Goal: Task Accomplishment & Management: Manage account settings

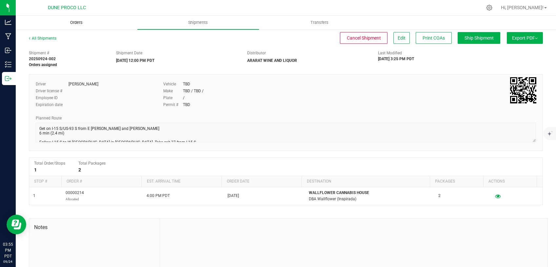
click at [81, 23] on span "Orders" at bounding box center [76, 23] width 30 height 6
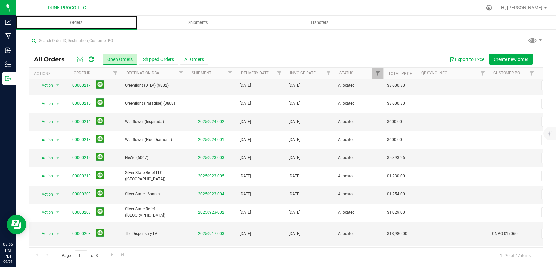
scroll to position [55, 0]
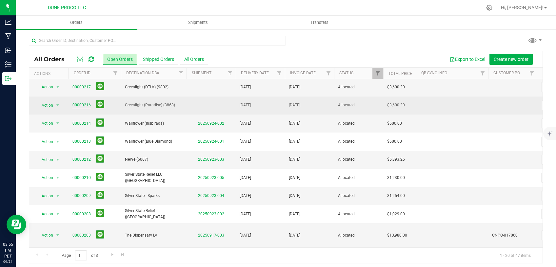
click at [83, 103] on link "00000216" at bounding box center [81, 105] width 18 height 6
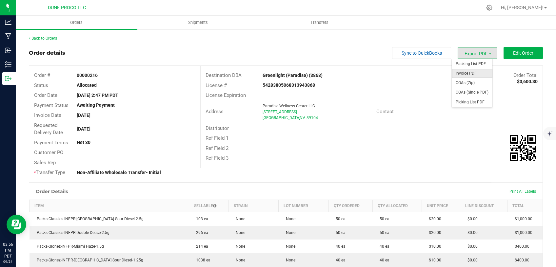
click at [464, 76] on span "Invoice PDF" at bounding box center [471, 73] width 41 height 9
click at [472, 89] on span "COAs (Single PDF)" at bounding box center [471, 92] width 41 height 9
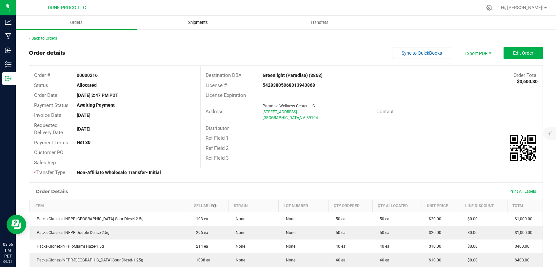
click at [202, 23] on span "Shipments" at bounding box center [197, 23] width 37 height 6
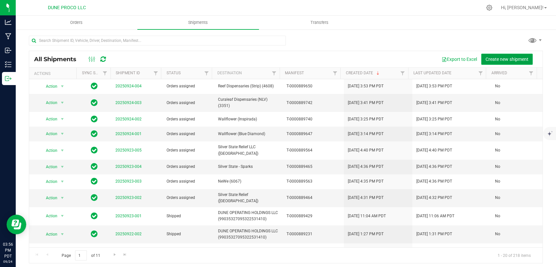
click at [500, 62] on span "Create new shipment" at bounding box center [506, 59] width 43 height 5
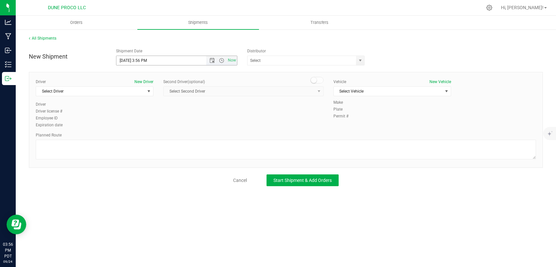
click at [128, 59] on input "[DATE] 3:56 PM" at bounding box center [166, 60] width 101 height 9
click at [150, 61] on input "[DATE] 3:56 PM" at bounding box center [166, 60] width 101 height 9
click at [361, 61] on span "select" at bounding box center [359, 60] width 5 height 5
type input "[DATE] 10:00 AM"
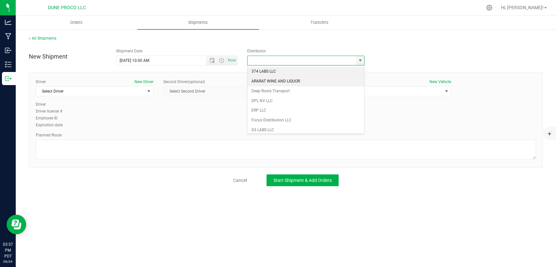
click at [284, 82] on li "ARARAT WINE AND LIQUOR" at bounding box center [305, 82] width 117 height 10
type input "ARARAT WINE AND LIQUOR"
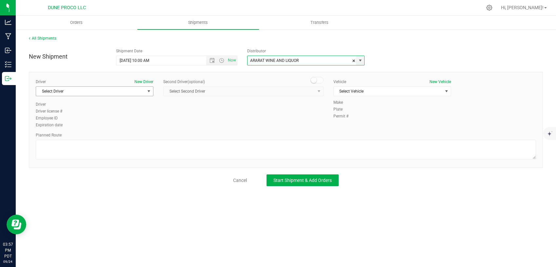
click at [130, 93] on span "Select Driver" at bounding box center [90, 91] width 109 height 9
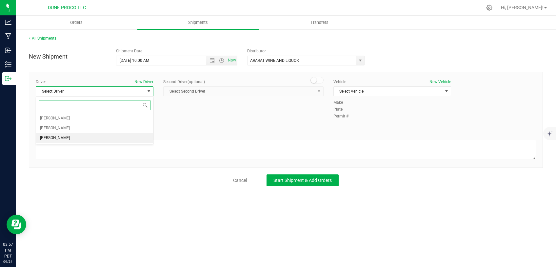
click at [83, 141] on li "[PERSON_NAME]" at bounding box center [94, 138] width 117 height 10
click at [409, 92] on span "Select Vehicle" at bounding box center [387, 91] width 109 height 9
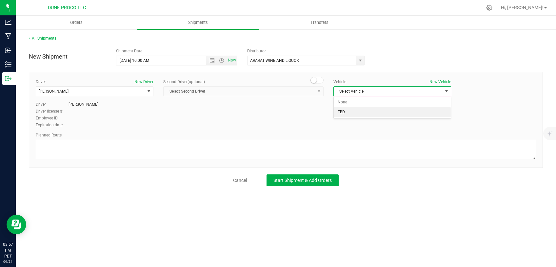
click at [353, 112] on li "TBD" at bounding box center [391, 112] width 117 height 10
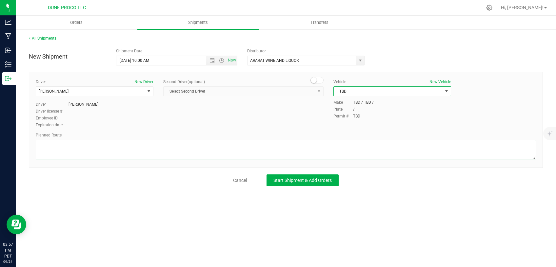
click at [239, 146] on textarea at bounding box center [286, 150] width 500 height 20
paste textarea " Follow E [PERSON_NAME] and [PERSON_NAME] to E Cheyenne Ave 5 min (1.8 mi)  T…"
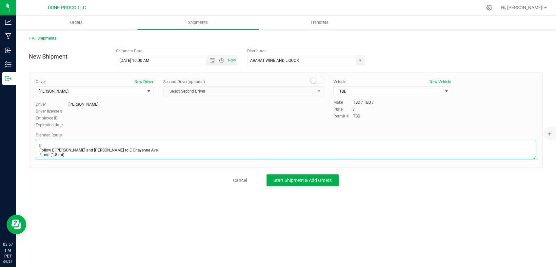
scroll to position [35, 0]
click at [53, 146] on textarea at bounding box center [286, 150] width 500 height 20
click at [48, 149] on textarea at bounding box center [286, 150] width 500 height 20
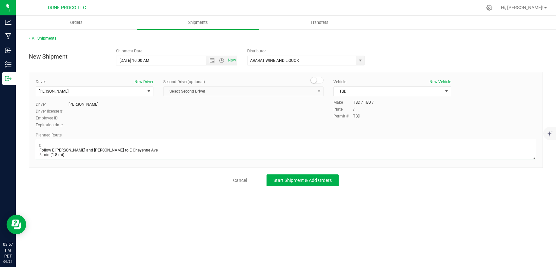
click at [49, 145] on textarea at bounding box center [286, 150] width 500 height 20
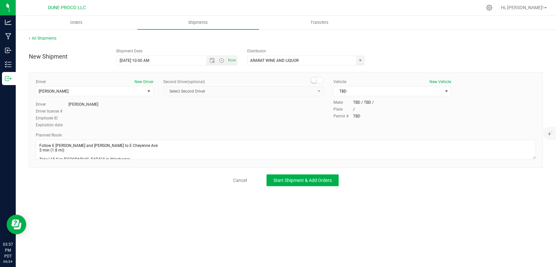
click at [36, 149] on div "Driver New Driver [PERSON_NAME] Select Driver [PERSON_NAME] [PERSON_NAME] [PERS…" at bounding box center [286, 120] width 514 height 96
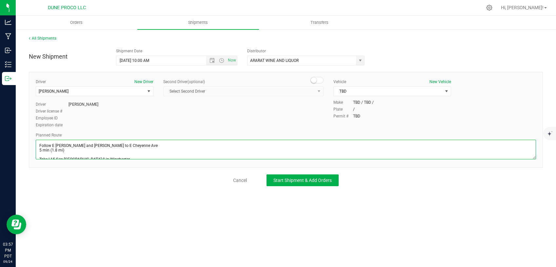
click at [38, 149] on textarea at bounding box center [286, 150] width 500 height 20
type textarea "Follow E [PERSON_NAME] and [PERSON_NAME] to E Cheyenne Ave 5 min (1.8 mi) Take …"
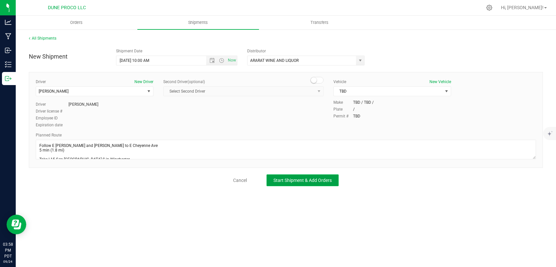
click at [306, 180] on span "Start Shipment & Add Orders" at bounding box center [302, 180] width 58 height 5
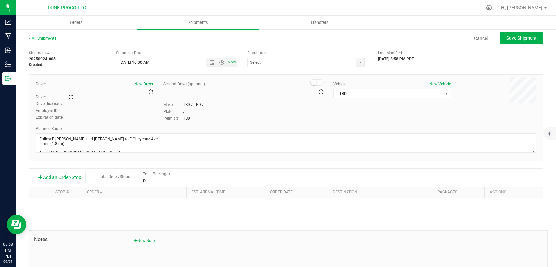
type input "ARARAT WINE AND LIQUOR"
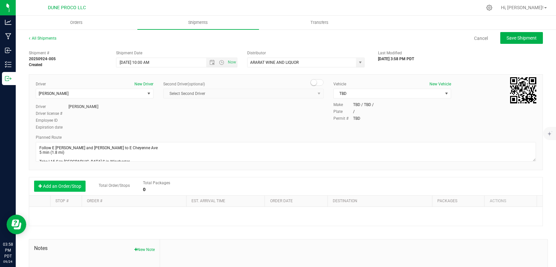
click at [51, 184] on button "Add an Order/Stop" at bounding box center [59, 186] width 51 height 11
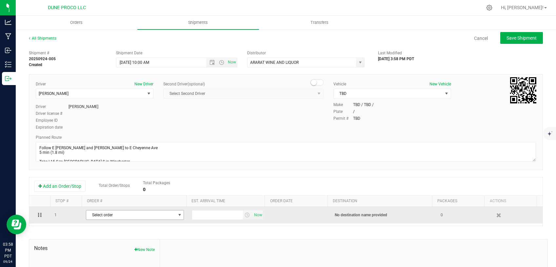
click at [118, 213] on span "Select order" at bounding box center [130, 215] width 89 height 9
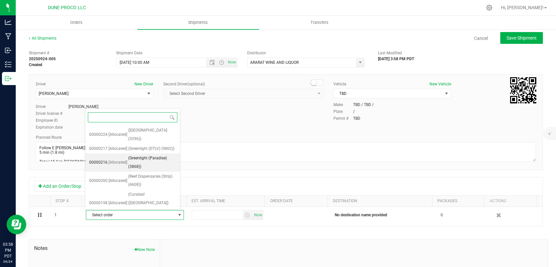
click at [128, 171] on span "(Greenlight (Paradise) (3868))" at bounding box center [152, 162] width 48 height 17
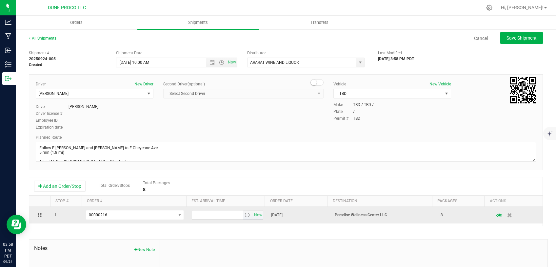
click at [219, 211] on input "text" at bounding box center [217, 215] width 50 height 9
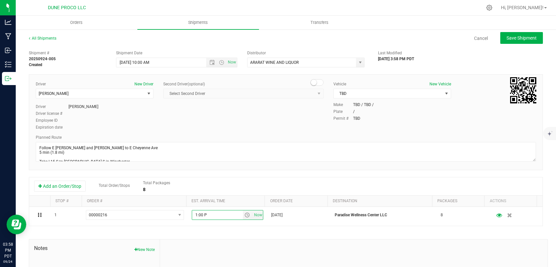
type input "1:00 PM"
click at [521, 37] on span "Save Shipment" at bounding box center [521, 37] width 30 height 5
type input "[DATE] 5:00 PM"
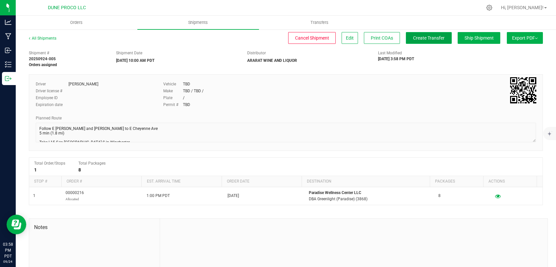
click at [427, 40] on span "Create Transfer" at bounding box center [428, 37] width 31 height 5
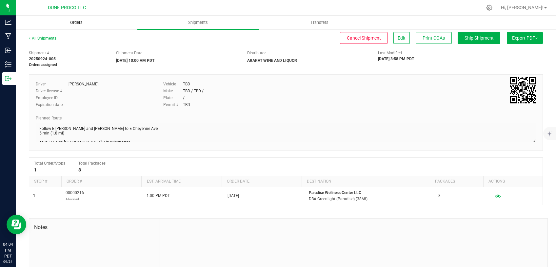
click at [70, 25] on span "Orders" at bounding box center [76, 23] width 30 height 6
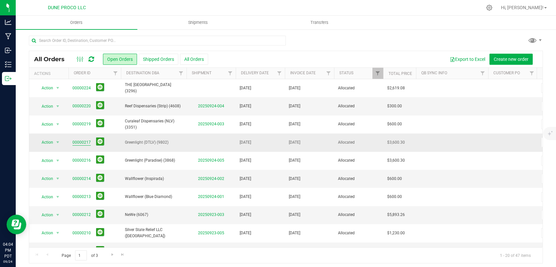
click at [80, 144] on link "00000217" at bounding box center [81, 143] width 18 height 6
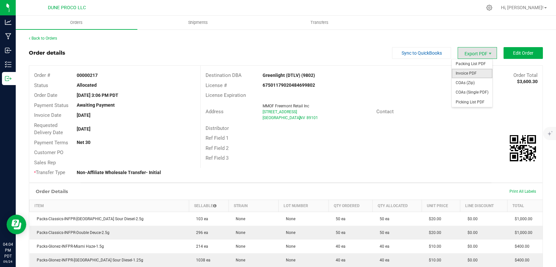
click at [472, 75] on span "Invoice PDF" at bounding box center [471, 73] width 41 height 9
click at [470, 92] on span "COAs (Single PDF)" at bounding box center [471, 92] width 41 height 9
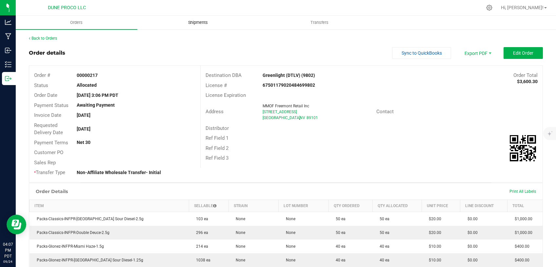
click at [197, 24] on span "Shipments" at bounding box center [197, 23] width 37 height 6
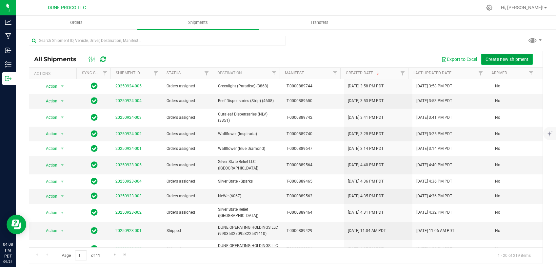
click at [497, 58] on span "Create new shipment" at bounding box center [506, 59] width 43 height 5
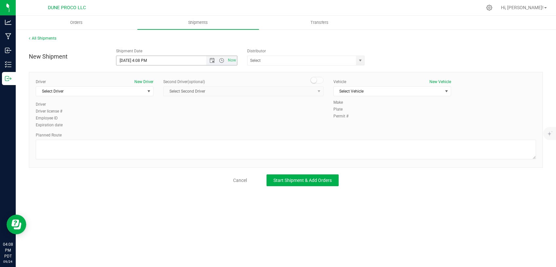
click at [128, 60] on input "[DATE] 4:08 PM" at bounding box center [166, 60] width 101 height 9
click at [147, 58] on input "[DATE] 4:08 PM" at bounding box center [166, 60] width 101 height 9
click at [361, 61] on span "select" at bounding box center [359, 60] width 5 height 5
type input "[DATE] 10:00 AM"
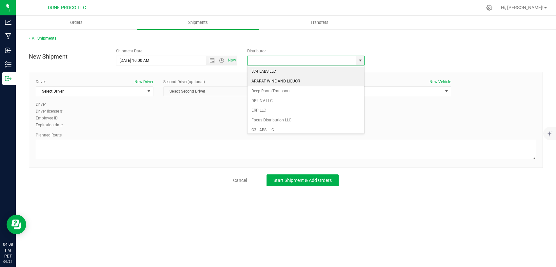
click at [312, 77] on li "ARARAT WINE AND LIQUOR" at bounding box center [305, 82] width 117 height 10
type input "ARARAT WINE AND LIQUOR"
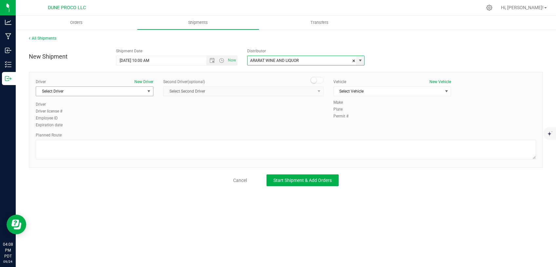
click at [122, 96] on span "Select Driver" at bounding box center [95, 91] width 118 height 10
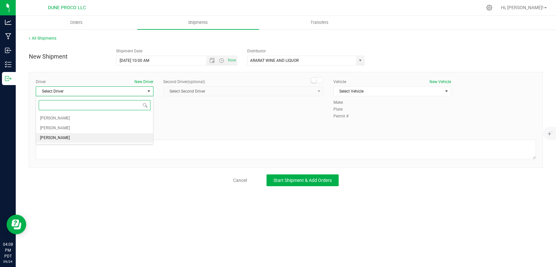
click at [90, 138] on li "[PERSON_NAME]" at bounding box center [94, 138] width 117 height 10
click at [390, 88] on span "Select Vehicle" at bounding box center [387, 91] width 109 height 9
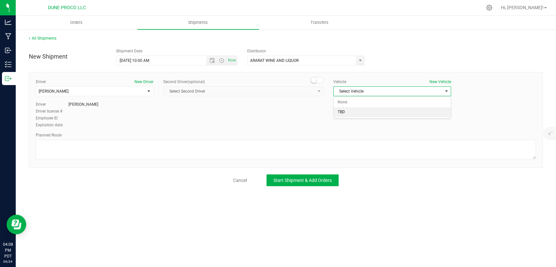
click at [355, 113] on li "TBD" at bounding box center [391, 112] width 117 height 10
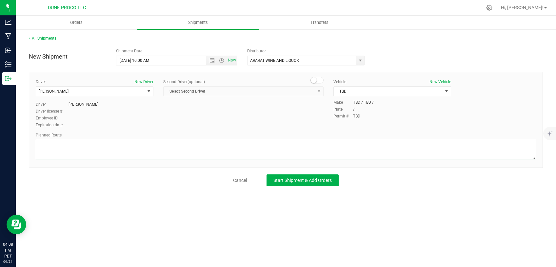
click at [261, 147] on textarea at bounding box center [286, 150] width 500 height 20
paste textarea " Get on I-15 S/US-93 S from E [PERSON_NAME] and [PERSON_NAME] 6 min (2.4 mi) …"
click at [68, 145] on textarea at bounding box center [286, 150] width 500 height 20
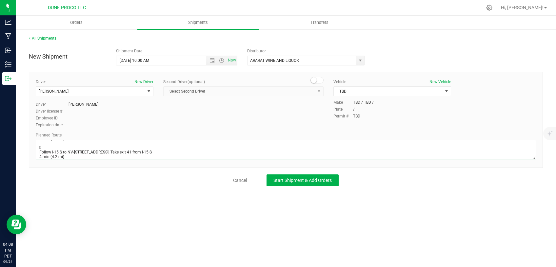
click at [50, 146] on textarea at bounding box center [286, 150] width 500 height 20
click at [40, 150] on textarea at bounding box center [286, 150] width 500 height 20
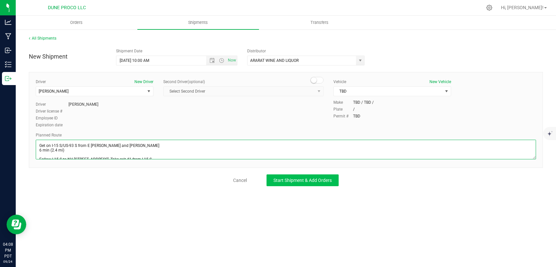
type textarea "Get on I-15 S/US-93 S from E [PERSON_NAME] and [PERSON_NAME] 6 min (2.4 mi) Fol…"
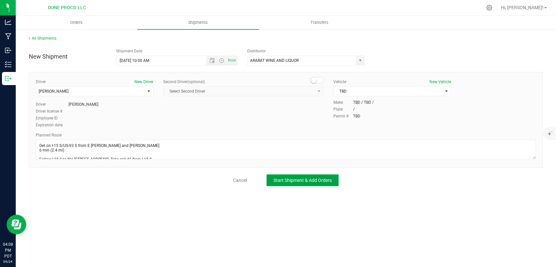
click at [280, 180] on span "Start Shipment & Add Orders" at bounding box center [302, 180] width 58 height 5
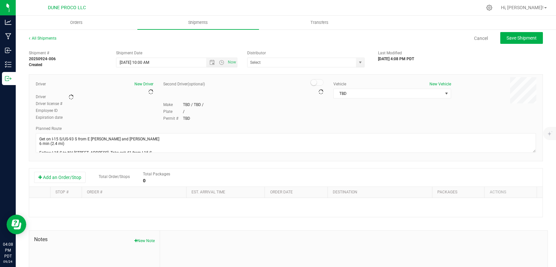
type input "ARARAT WINE AND LIQUOR"
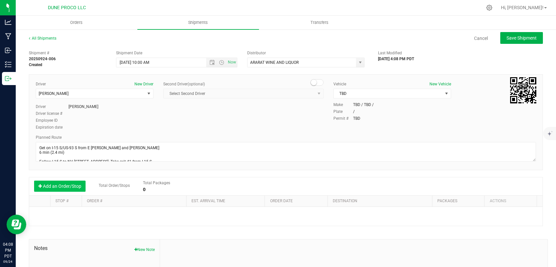
click at [71, 181] on button "Add an Order/Stop" at bounding box center [59, 186] width 51 height 11
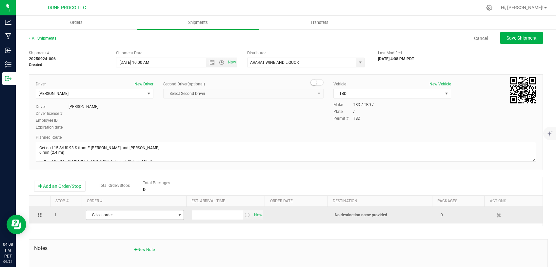
click at [140, 216] on span "Select order" at bounding box center [130, 215] width 89 height 9
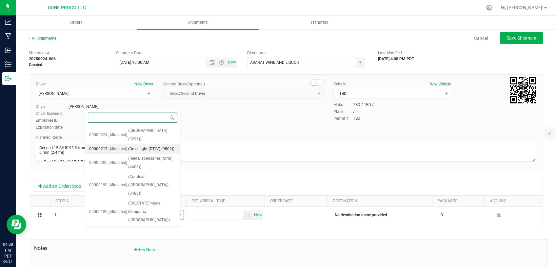
click at [128, 148] on span "(Greenlight (DTLV) (9802))" at bounding box center [151, 149] width 46 height 9
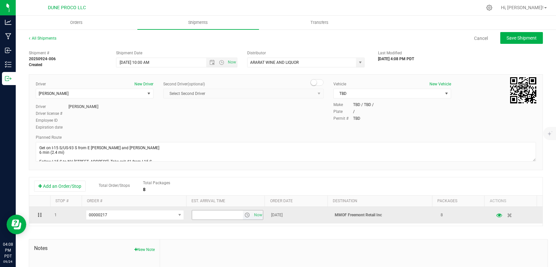
click at [202, 212] on input "text" at bounding box center [217, 215] width 50 height 9
type input "1:00 PM"
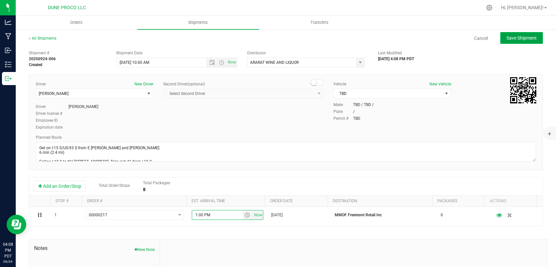
click at [518, 34] on button "Save Shipment" at bounding box center [521, 38] width 43 height 12
type input "[DATE] 5:00 PM"
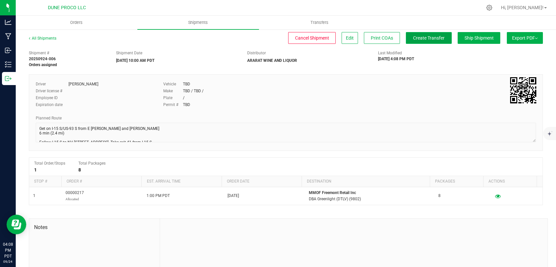
click at [406, 34] on button "Create Transfer" at bounding box center [429, 38] width 46 height 12
